Goal: Information Seeking & Learning: Learn about a topic

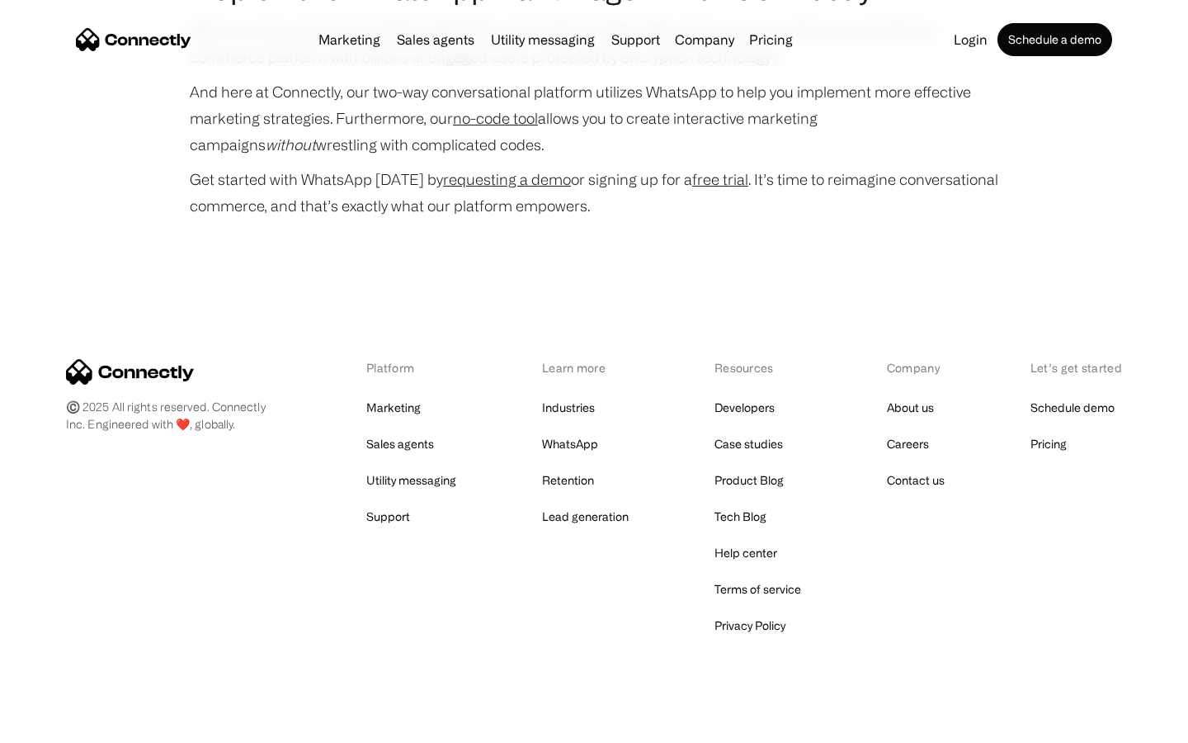
scroll to position [7926, 0]
